Goal: Complete application form

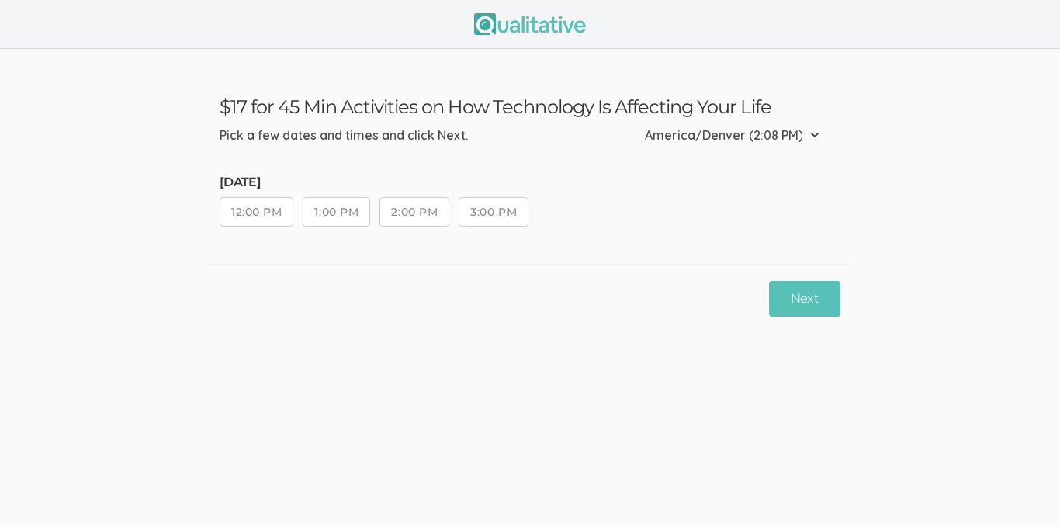
click at [282, 214] on button "12:00 PM" at bounding box center [257, 211] width 74 height 29
click at [829, 302] on button "Next" at bounding box center [804, 299] width 71 height 36
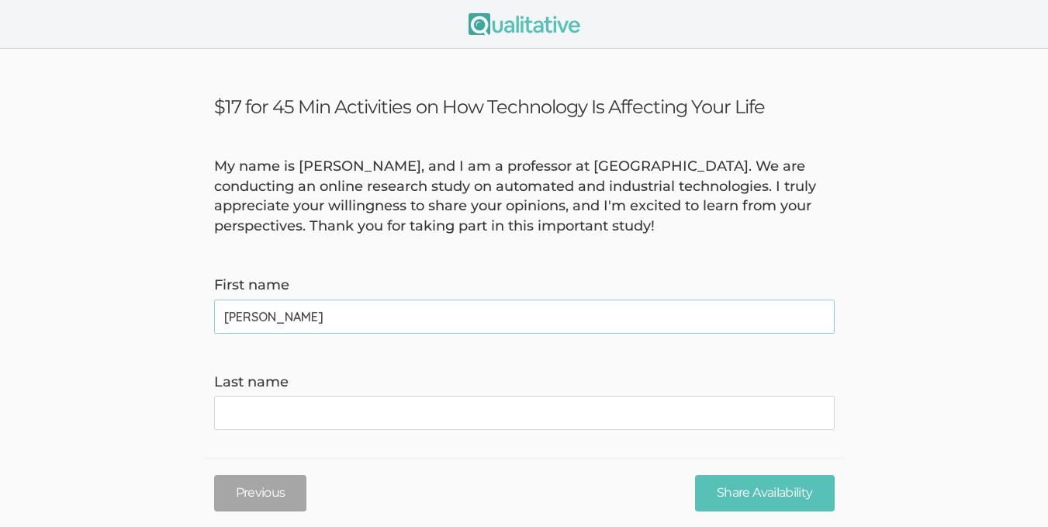
type name "[PERSON_NAME]"
click at [421, 413] on name "Last name" at bounding box center [524, 413] width 621 height 34
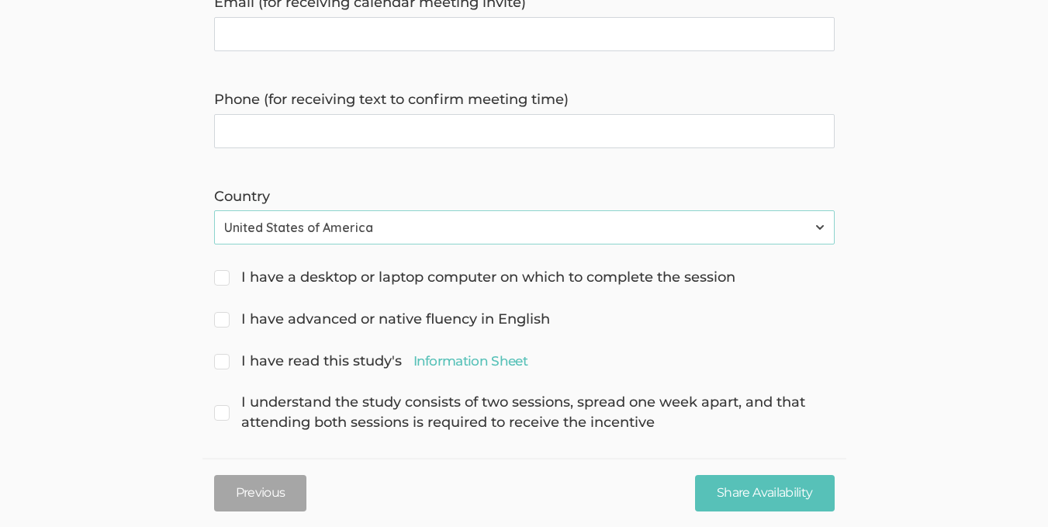
scroll to position [490, 0]
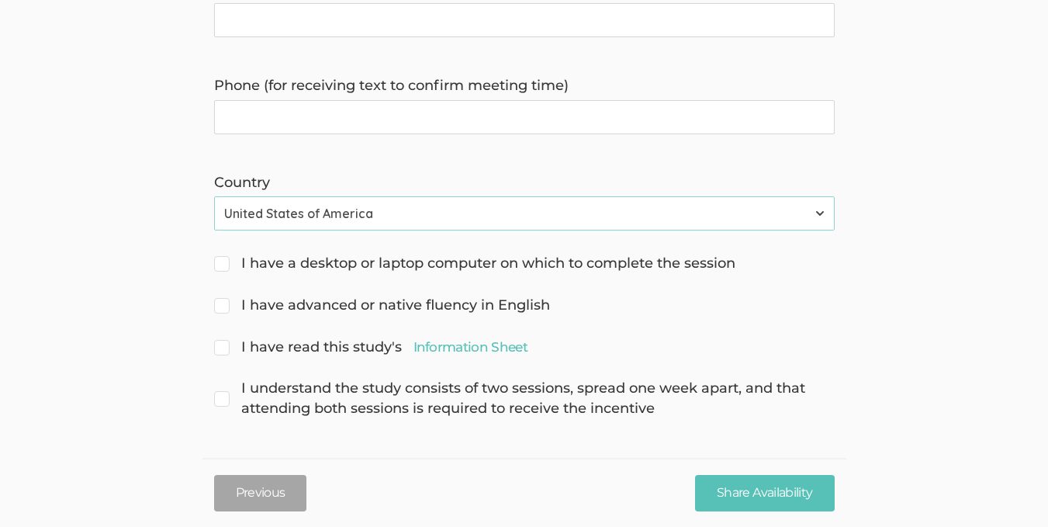
type name "[PERSON_NAME]"
click at [220, 266] on input "I have a desktop or laptop computer on which to complete the session" at bounding box center [219, 262] width 10 height 10
checkbox input "true"
click at [221, 306] on input "I have advanced or native fluency in English" at bounding box center [219, 304] width 10 height 10
checkbox input "true"
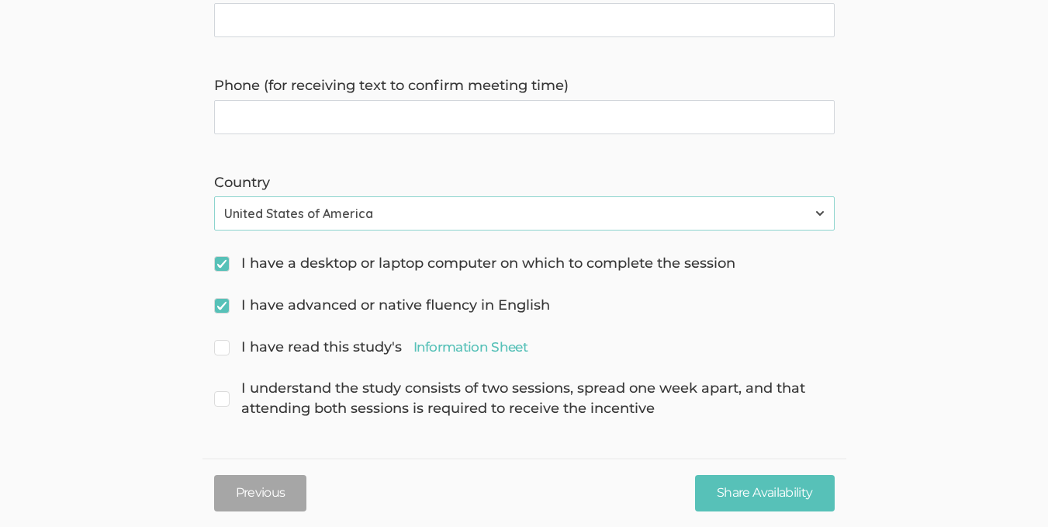
click at [220, 345] on input "I have read this study's Information Sheet" at bounding box center [219, 346] width 10 height 10
checkbox input "true"
click at [223, 399] on span "I understand the study consists of two sessions, spread one week apart, and tha…" at bounding box center [524, 399] width 621 height 40
click at [223, 392] on input "I understand the study consists of two sessions, spread one week apart, and tha…" at bounding box center [219, 387] width 10 height 10
checkbox input "true"
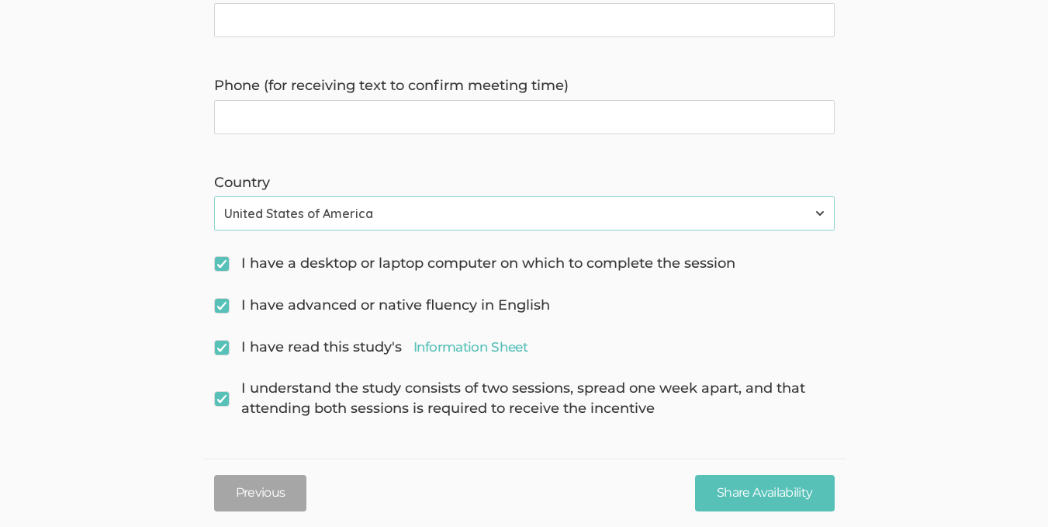
click at [317, 108] on time\) "Phone (for receiving text to confirm meeting time)" at bounding box center [524, 117] width 621 height 34
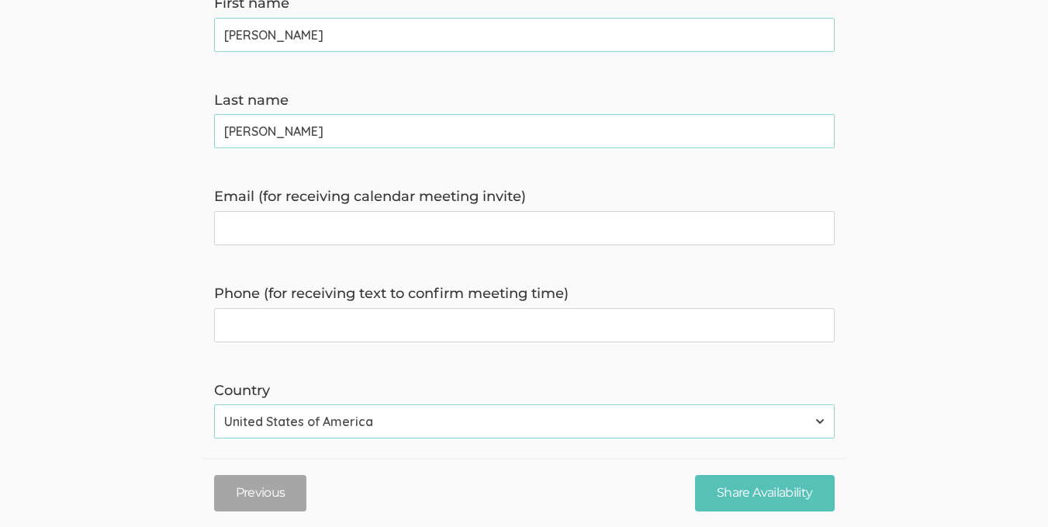
scroll to position [276, 0]
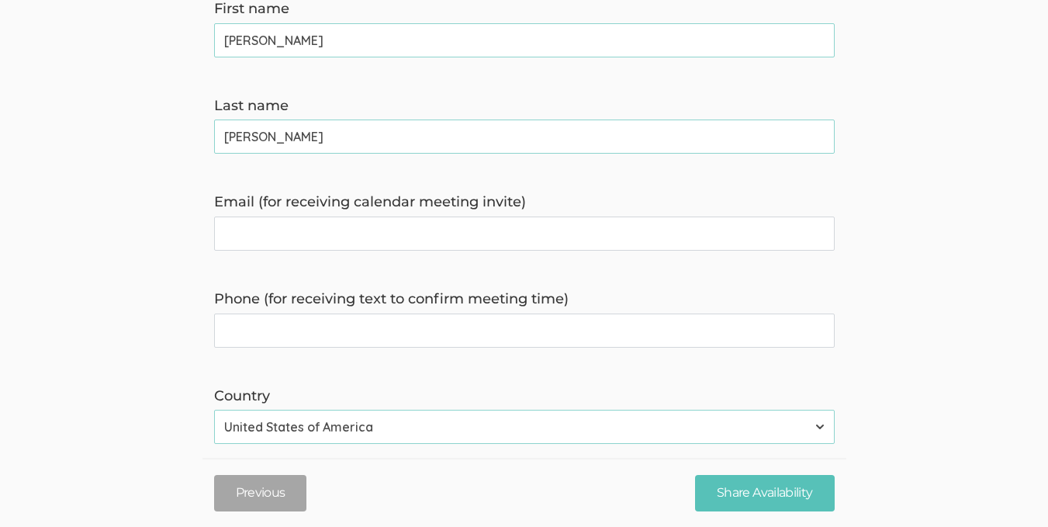
click at [343, 228] on invite\) "Email (for receiving calendar meeting invite)" at bounding box center [524, 234] width 621 height 34
click at [390, 244] on invite\) "Email (for receiving calendar meeting invite)" at bounding box center [524, 234] width 621 height 34
paste invite\) "[EMAIL_ADDRESS][DOMAIN_NAME]"
type invite\) "[EMAIL_ADDRESS][DOMAIN_NAME]"
click at [403, 326] on time\) "Phone (for receiving text to confirm meeting time)" at bounding box center [524, 331] width 621 height 34
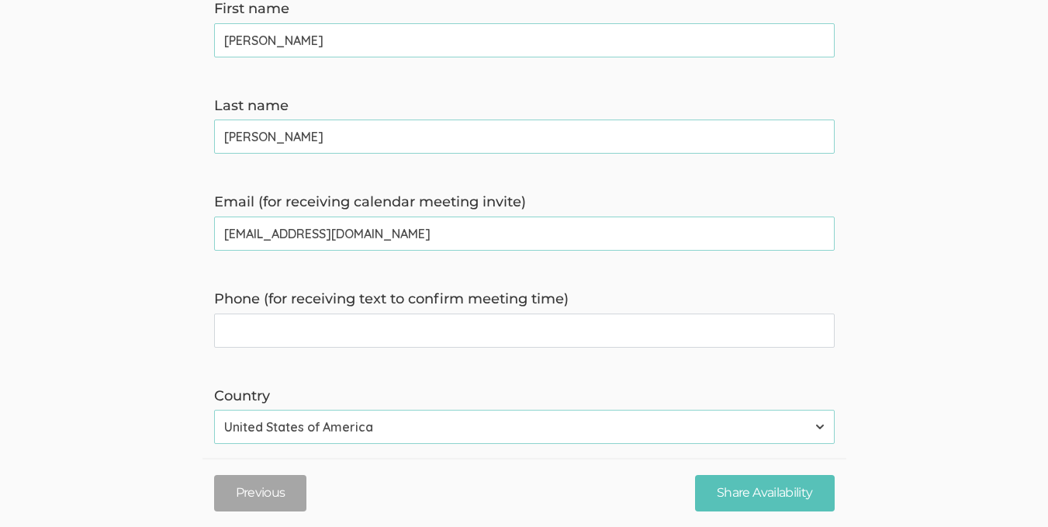
click at [442, 337] on time\) "Phone (for receiving text to confirm meeting time)" at bounding box center [524, 331] width 621 height 34
type time\) "2185133766"
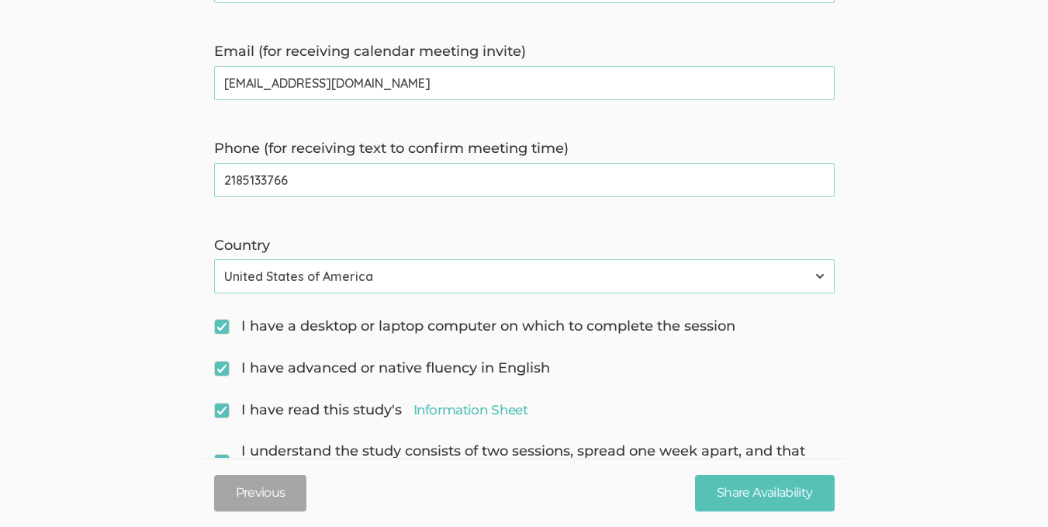
scroll to position [490, 0]
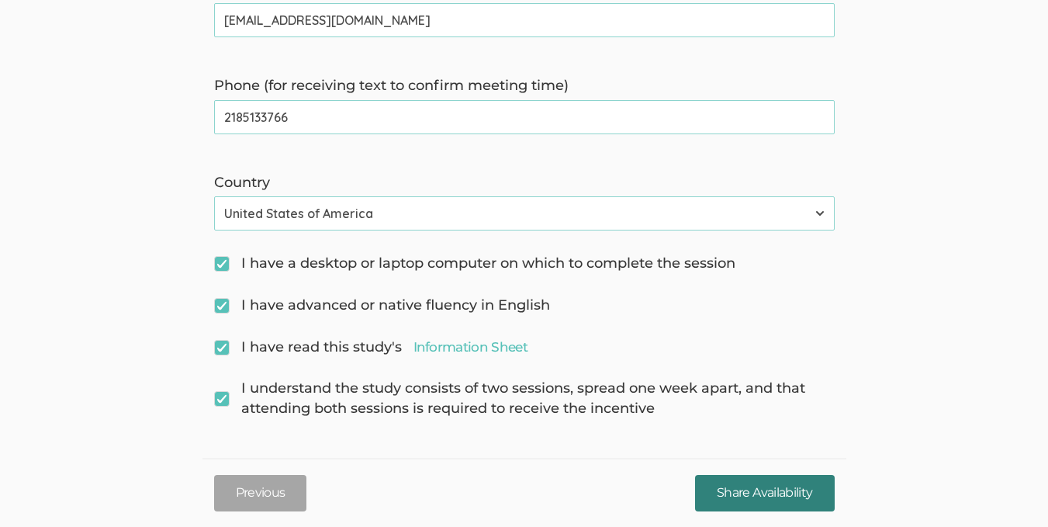
click at [761, 508] on input "Share Availability" at bounding box center [764, 493] width 139 height 36
click at [774, 492] on input "Share Availability" at bounding box center [764, 493] width 139 height 36
